Goal: Information Seeking & Learning: Find specific fact

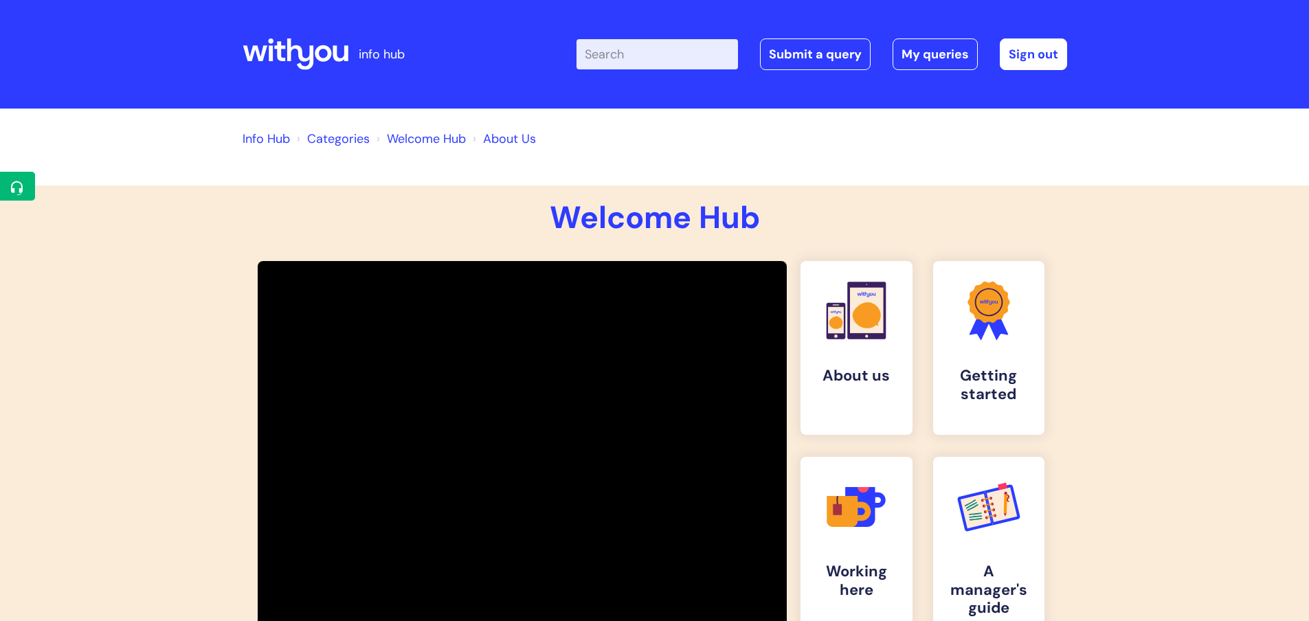
click at [671, 62] on input "Enter your search term here..." at bounding box center [656, 54] width 161 height 30
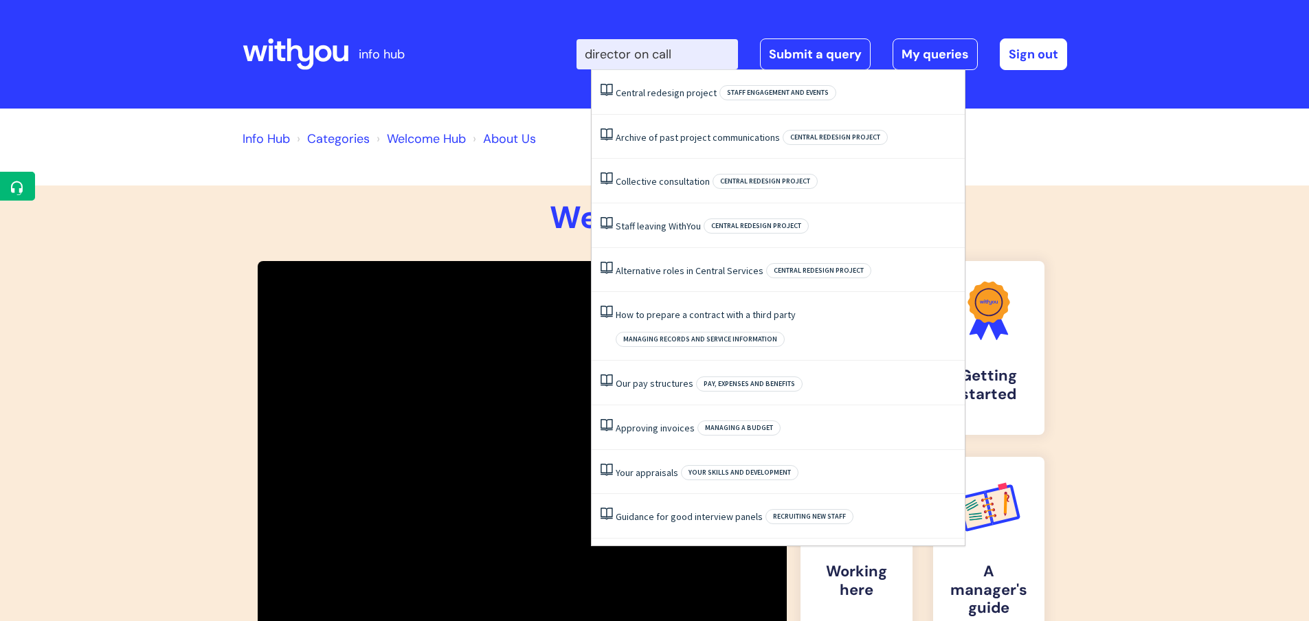
type input "director on call"
click button "Search" at bounding box center [0, 0] width 0 height 0
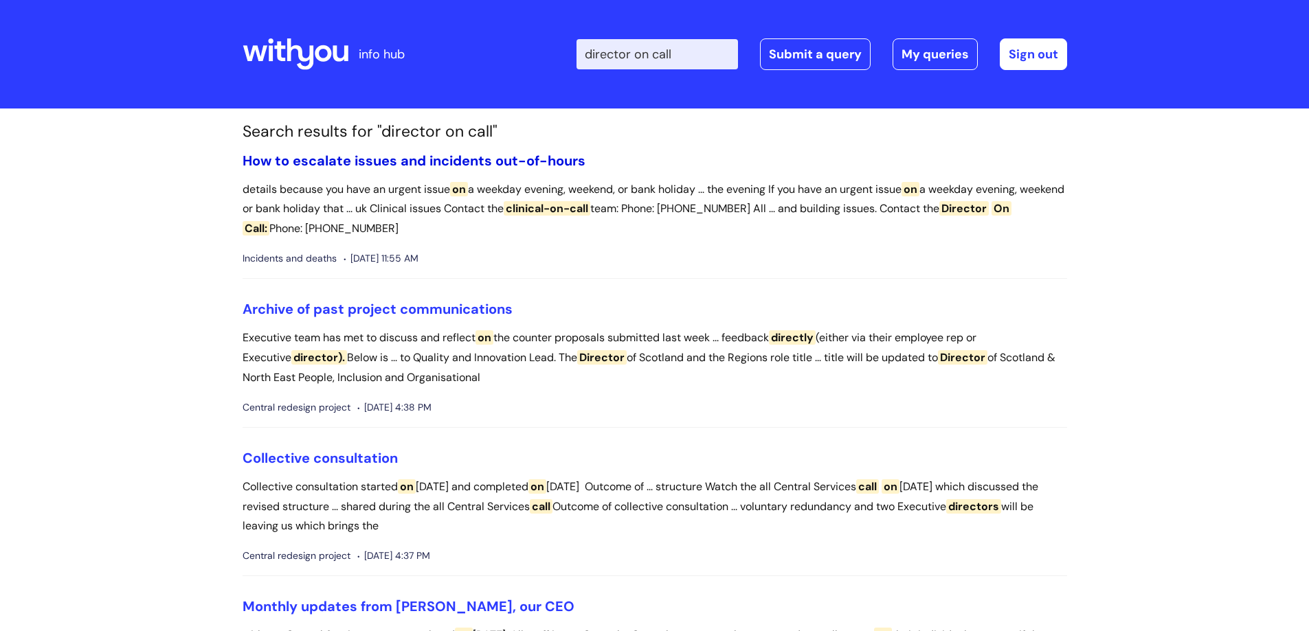
click at [540, 155] on link "How to escalate issues and incidents out-of-hours" at bounding box center [414, 161] width 343 height 18
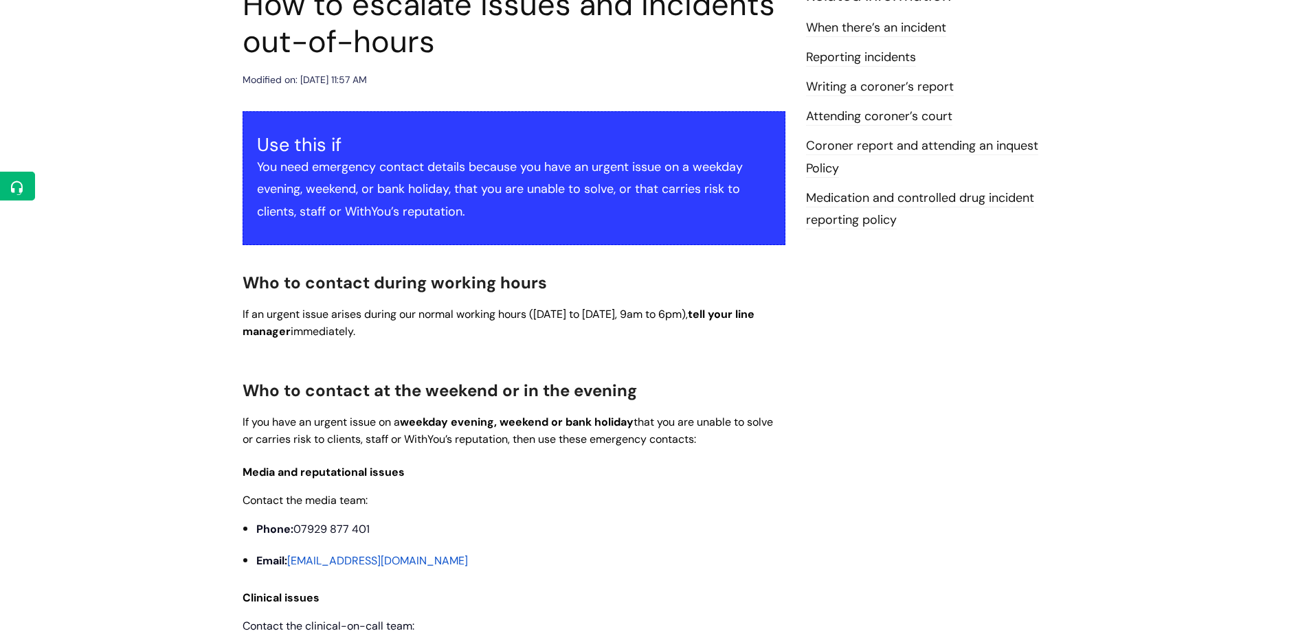
scroll to position [137, 0]
